Goal: Ask a question

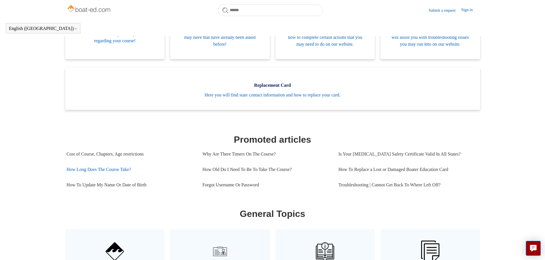
scroll to position [156, 0]
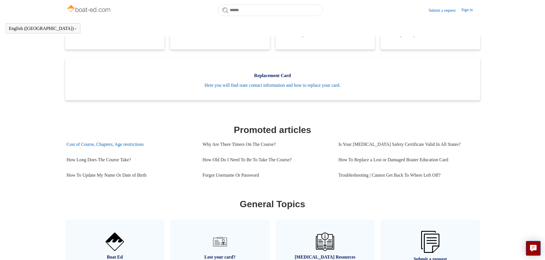
click at [111, 152] on link "Cost of Course, Chapters, Age restrictions" at bounding box center [130, 144] width 127 height 15
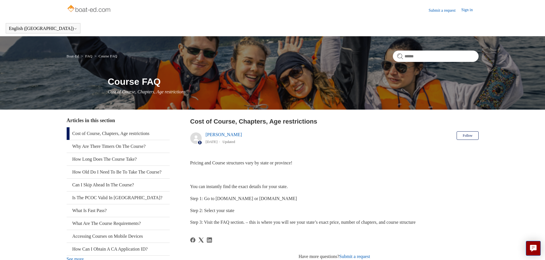
drag, startPoint x: 196, startPoint y: 188, endPoint x: 306, endPoint y: 196, distance: 109.8
click at [306, 196] on div "Pricing and Course structures vary by state or province! You can instantly find…" at bounding box center [334, 193] width 288 height 67
click at [306, 196] on p "Step 1: Go to Boat-ED.com or ilearntoboat.com" at bounding box center [334, 198] width 288 height 7
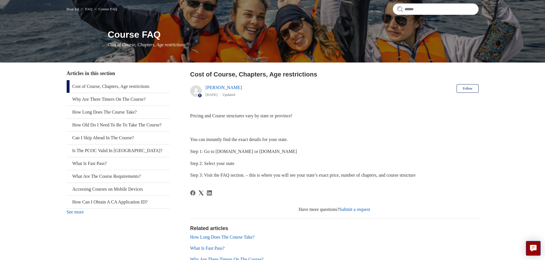
scroll to position [57, 0]
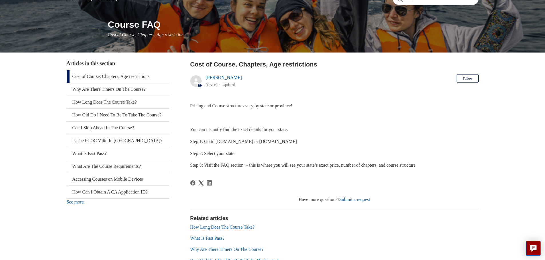
click at [353, 200] on link "Submit a request" at bounding box center [354, 199] width 31 height 5
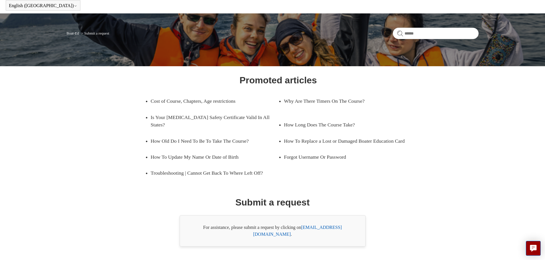
scroll to position [33, 0]
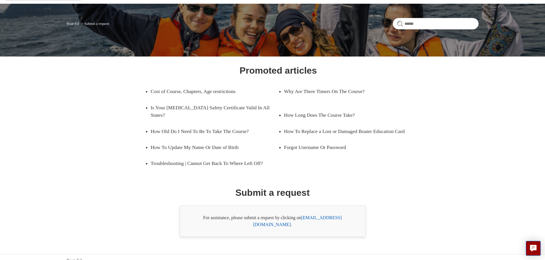
click at [316, 219] on link "support@boat-ed.com" at bounding box center [297, 222] width 89 height 12
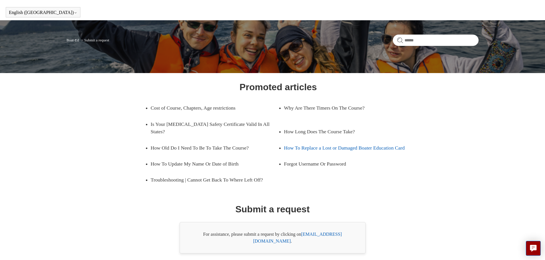
scroll to position [0, 0]
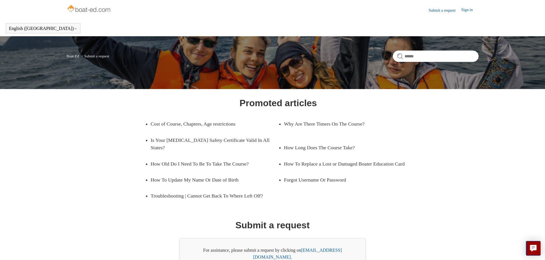
click at [93, 9] on img at bounding box center [89, 8] width 45 height 11
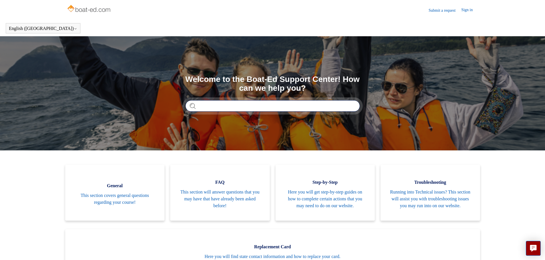
click at [216, 109] on input "Search" at bounding box center [272, 105] width 174 height 11
type input "**********"
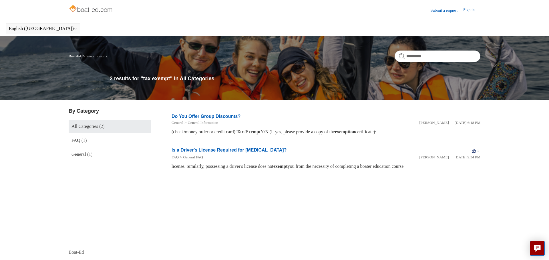
click at [226, 116] on link "Do You Offer Group Discounts?" at bounding box center [206, 116] width 69 height 5
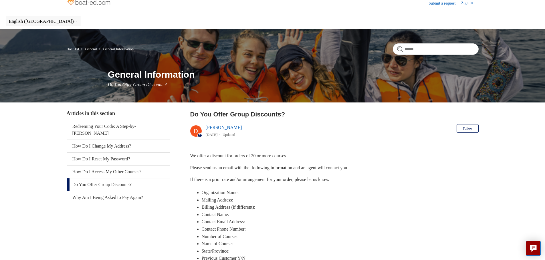
scroll to position [29, 0]
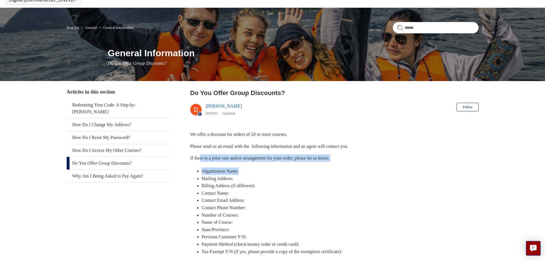
drag, startPoint x: 202, startPoint y: 156, endPoint x: 339, endPoint y: 163, distance: 137.7
click at [339, 163] on div "We offer a discount for orders of 20 or more courses. Please send us an email w…" at bounding box center [334, 193] width 288 height 125
click at [290, 143] on p "Please send us an email with the following information and an agent will contac…" at bounding box center [334, 146] width 288 height 7
